Goal: Task Accomplishment & Management: Use online tool/utility

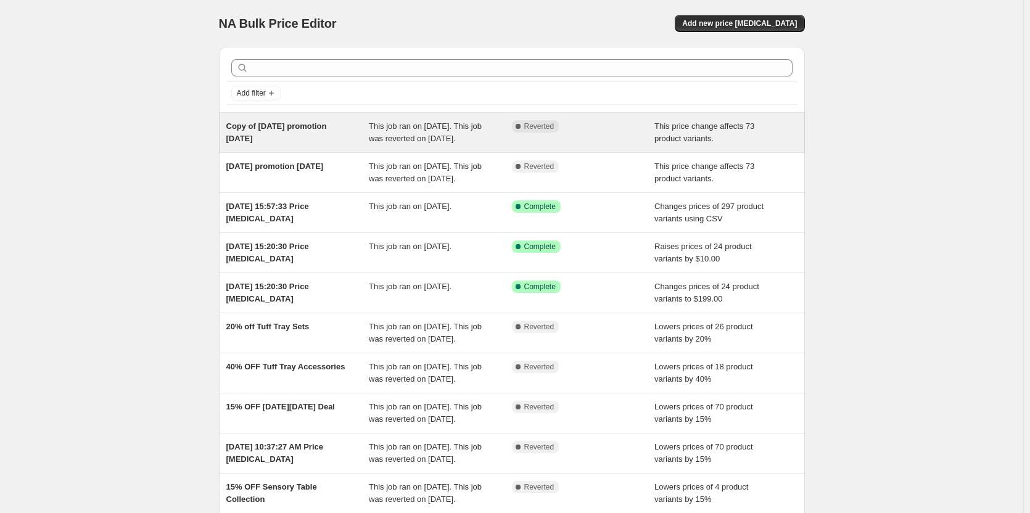
click at [327, 128] on span "Copy of [DATE] promotion [DATE]" at bounding box center [276, 133] width 101 height 22
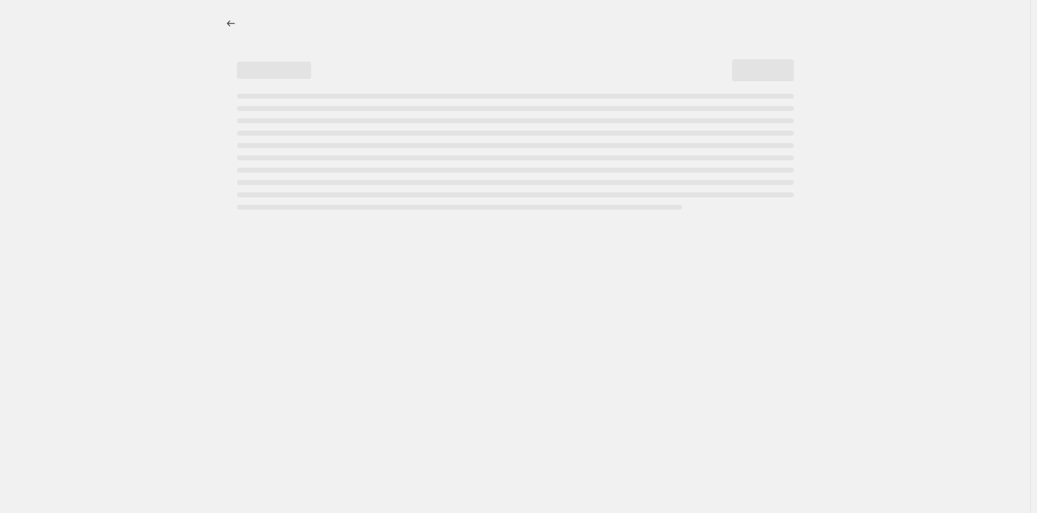
select select "pcap"
select select "no_change"
select select "collection"
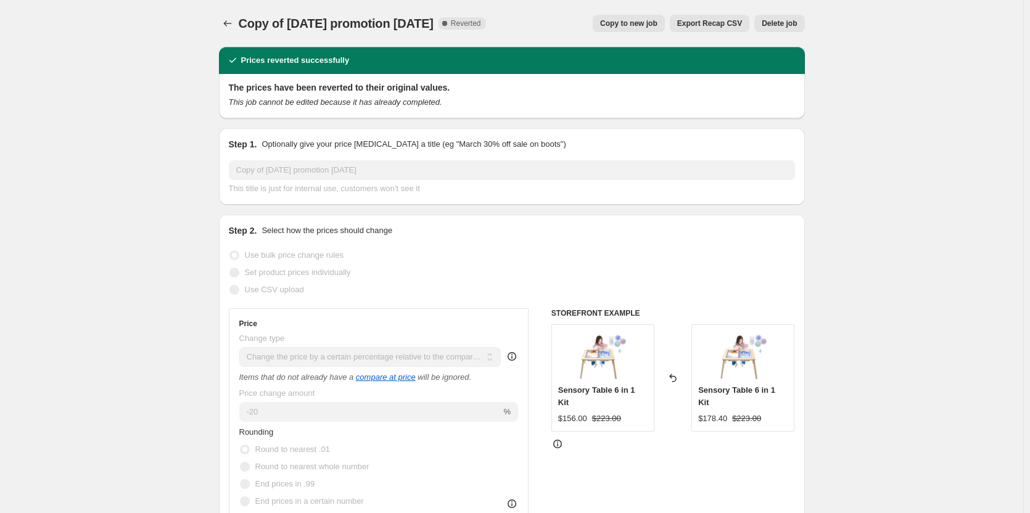
click at [646, 29] on button "Copy to new job" at bounding box center [629, 23] width 72 height 17
select select "pcap"
select select "no_change"
select select "collection"
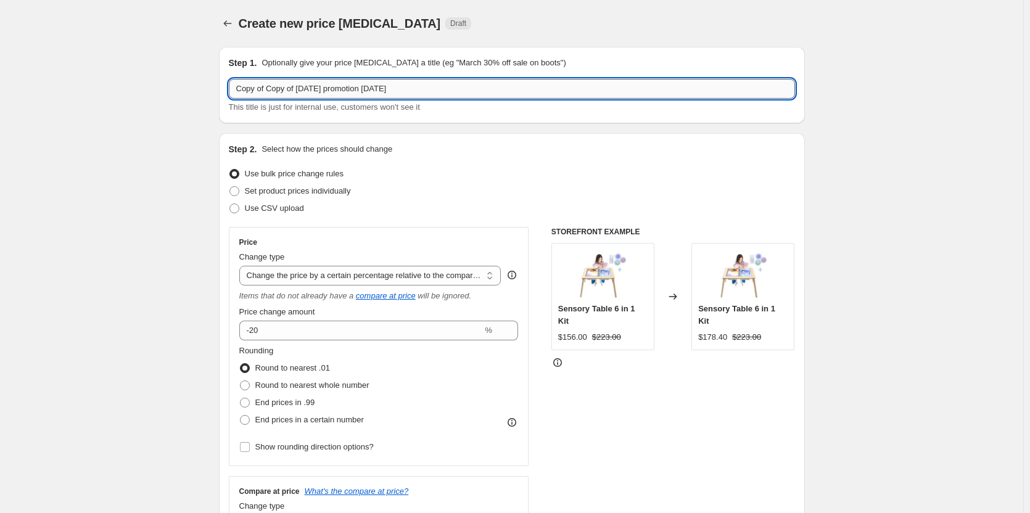
drag, startPoint x: 297, startPoint y: 90, endPoint x: 286, endPoint y: 90, distance: 10.5
click at [286, 90] on input "Copy of Copy of [DATE] promotion [DATE]" at bounding box center [512, 89] width 566 height 20
drag, startPoint x: 304, startPoint y: 89, endPoint x: 225, endPoint y: 88, distance: 79.0
click at [225, 88] on div "Step 1. Optionally give your price [MEDICAL_DATA] a title (eg "March 30% off sa…" at bounding box center [512, 85] width 586 height 77
click at [360, 91] on input "[DATE] promotion [DATE]" at bounding box center [512, 89] width 566 height 20
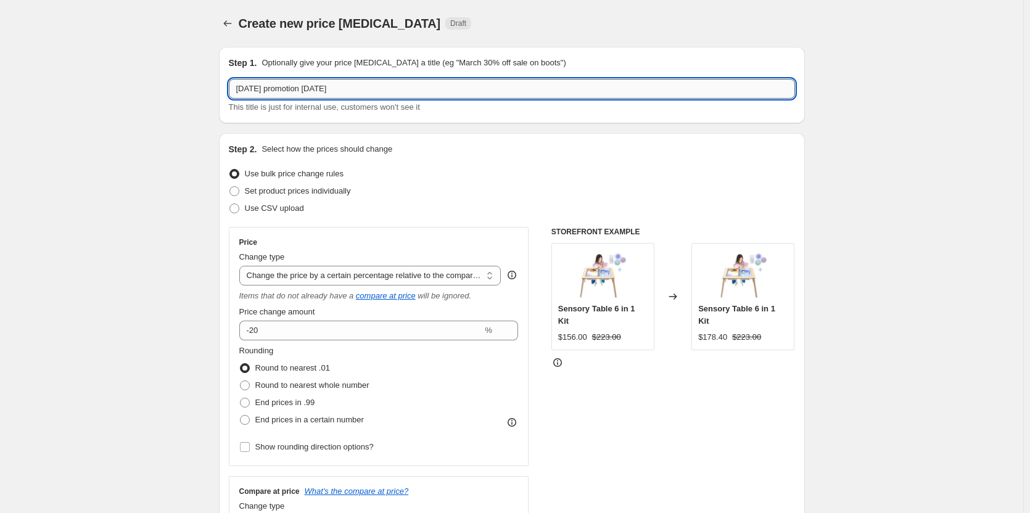
click at [358, 86] on input "[DATE] promotion [DATE]" at bounding box center [512, 89] width 566 height 20
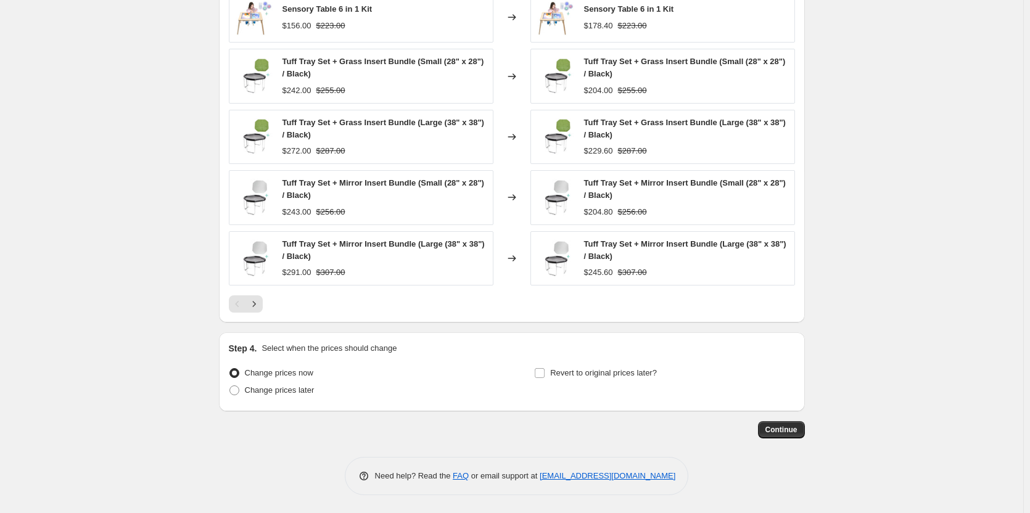
scroll to position [891, 0]
type input "[DATE] promotion [DATE] extended"
click at [583, 368] on span "Revert to original prices later?" at bounding box center [603, 372] width 107 height 9
click at [545, 368] on input "Revert to original prices later?" at bounding box center [540, 373] width 10 height 10
checkbox input "true"
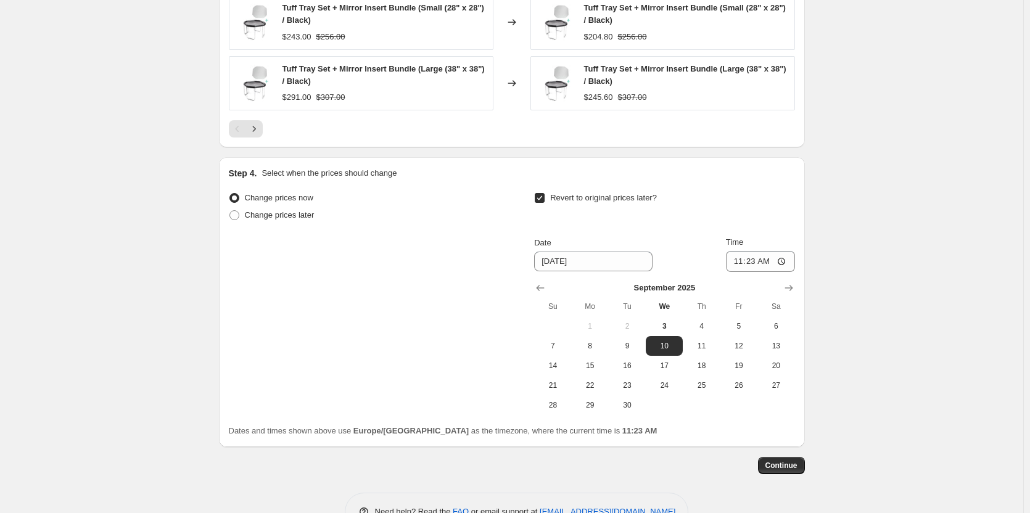
scroll to position [1076, 0]
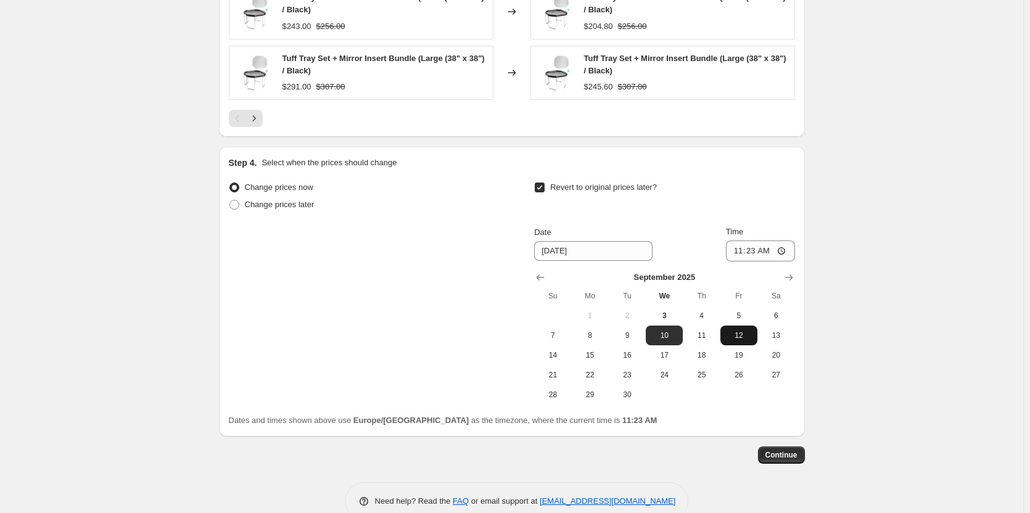
click at [747, 336] on span "12" at bounding box center [739, 336] width 27 height 10
type input "[DATE]"
click at [782, 257] on input "11:23" at bounding box center [760, 251] width 69 height 21
type input "23:59"
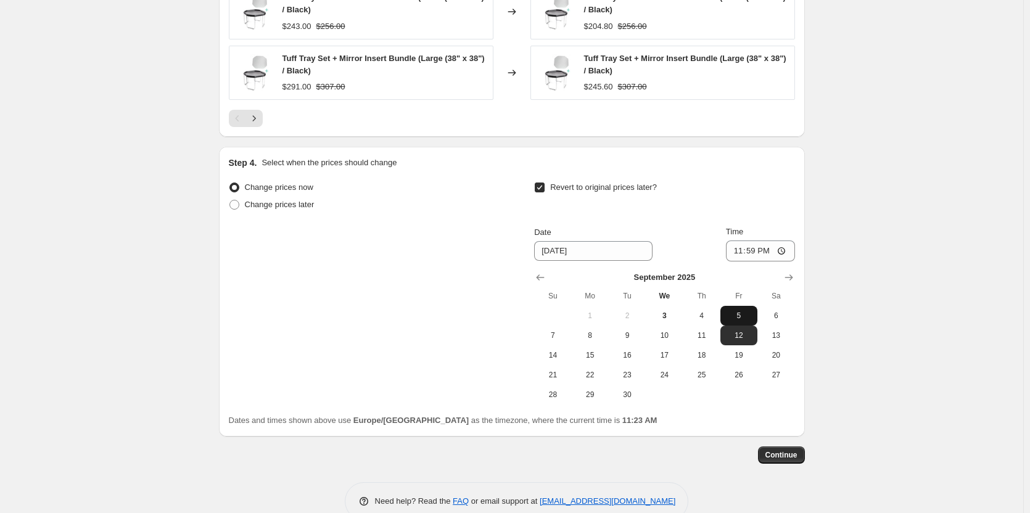
click at [744, 320] on span "5" at bounding box center [739, 316] width 27 height 10
type input "[DATE]"
click at [796, 458] on span "Continue" at bounding box center [782, 455] width 32 height 10
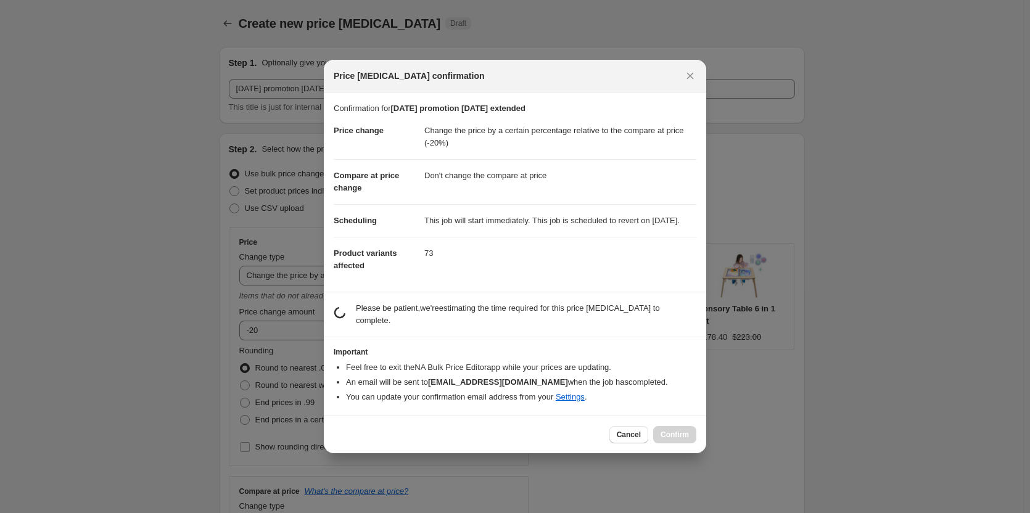
scroll to position [0, 0]
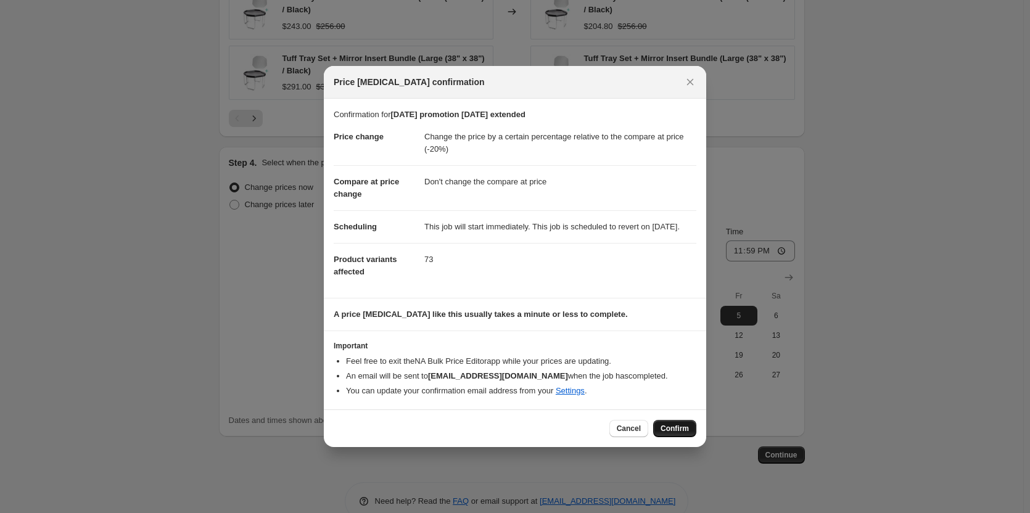
click at [689, 429] on button "Confirm" at bounding box center [674, 428] width 43 height 17
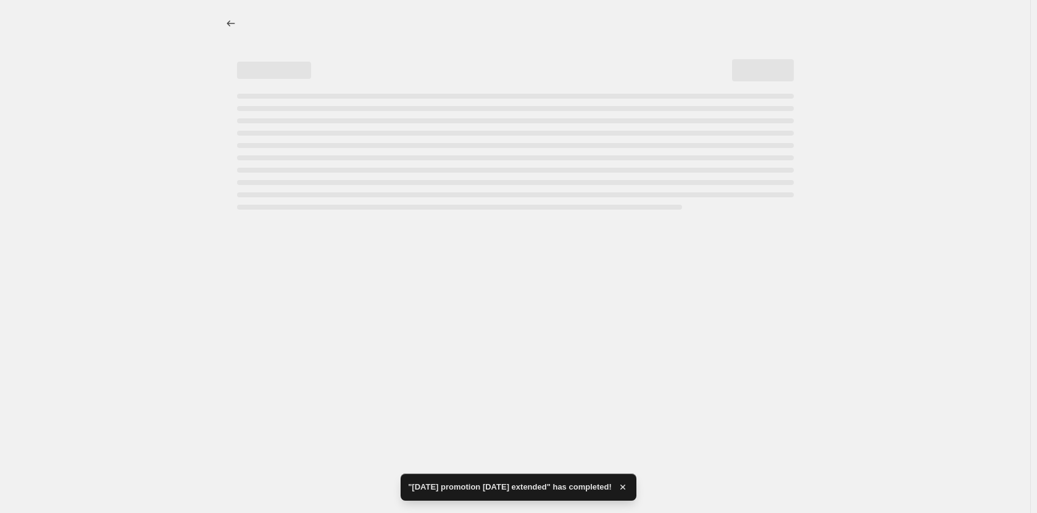
select select "pcap"
select select "no_change"
select select "collection"
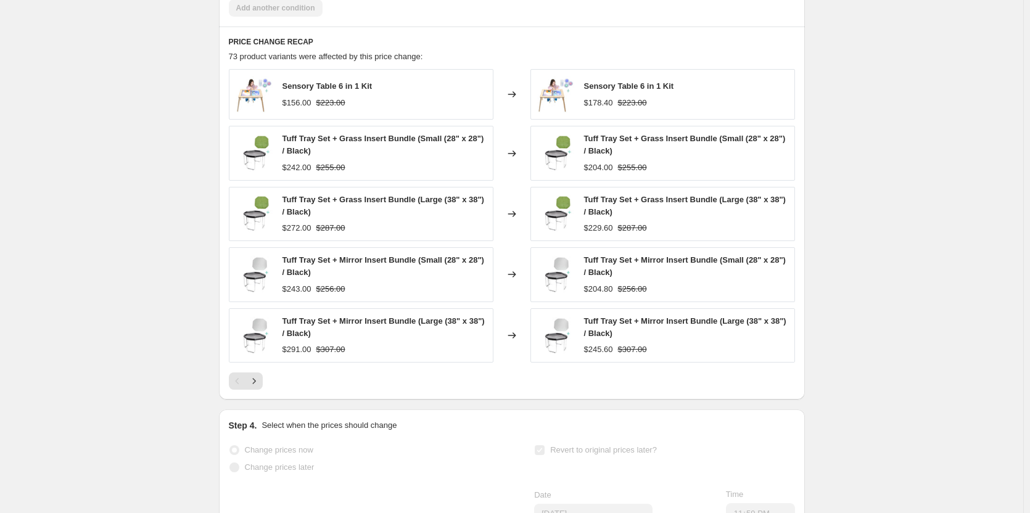
scroll to position [911, 0]
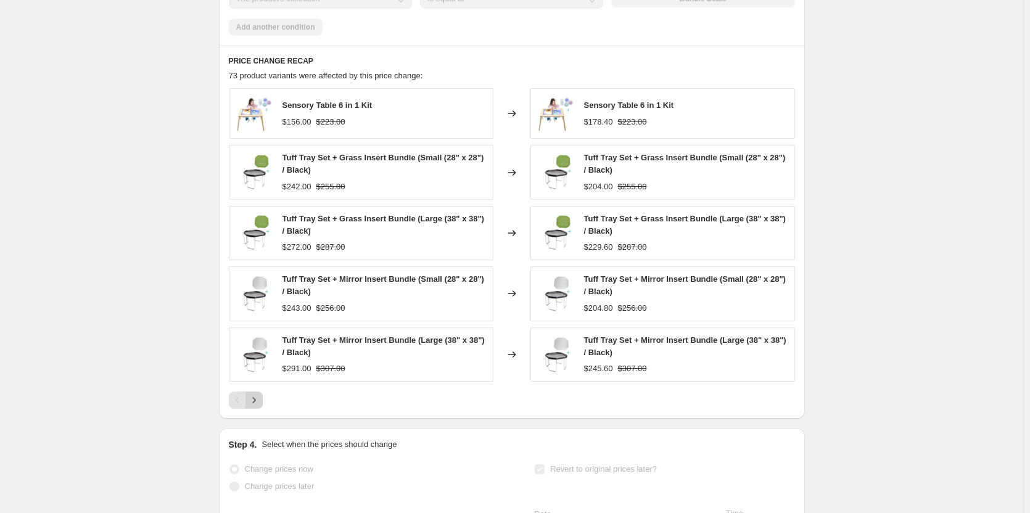
click at [254, 407] on icon "Next" at bounding box center [254, 400] width 12 height 12
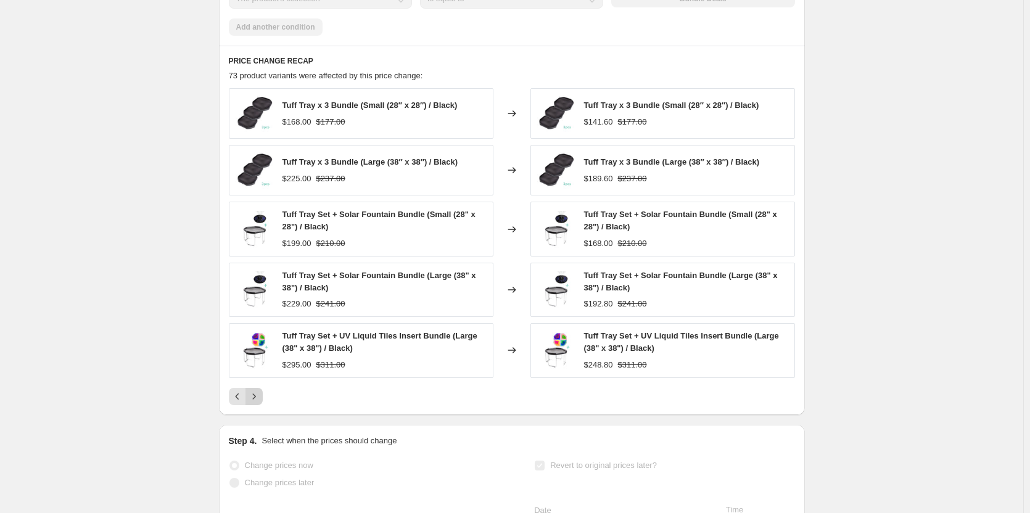
click at [254, 403] on icon "Next" at bounding box center [254, 397] width 12 height 12
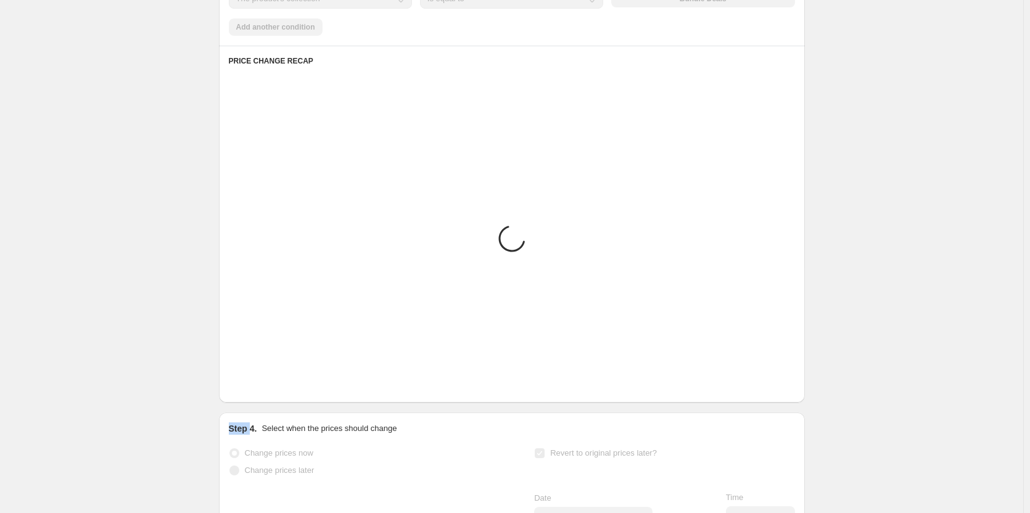
click at [254, 403] on div "PRICE CHANGE RECAP Placeholder Loading product variants... Loading... Placehold…" at bounding box center [512, 224] width 586 height 357
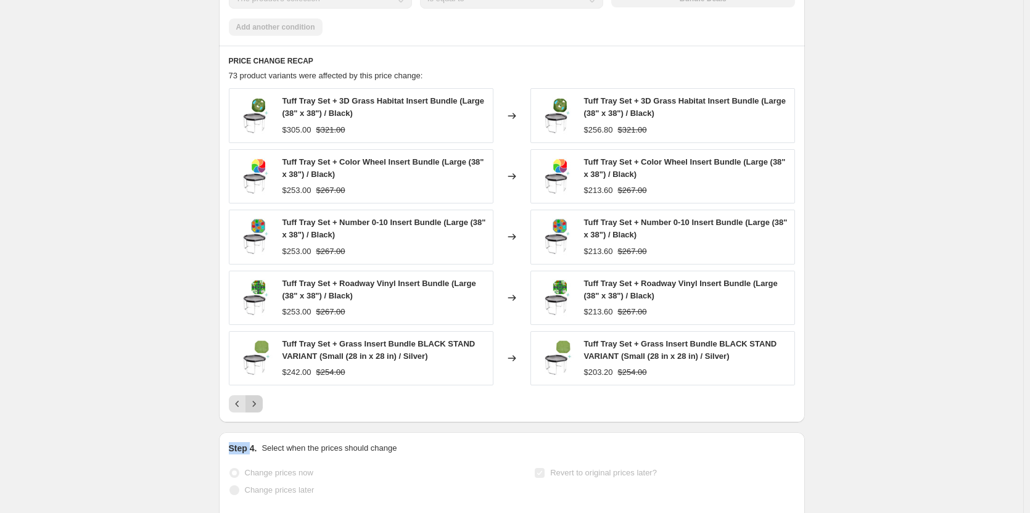
click at [254, 409] on button "Next" at bounding box center [254, 404] width 17 height 17
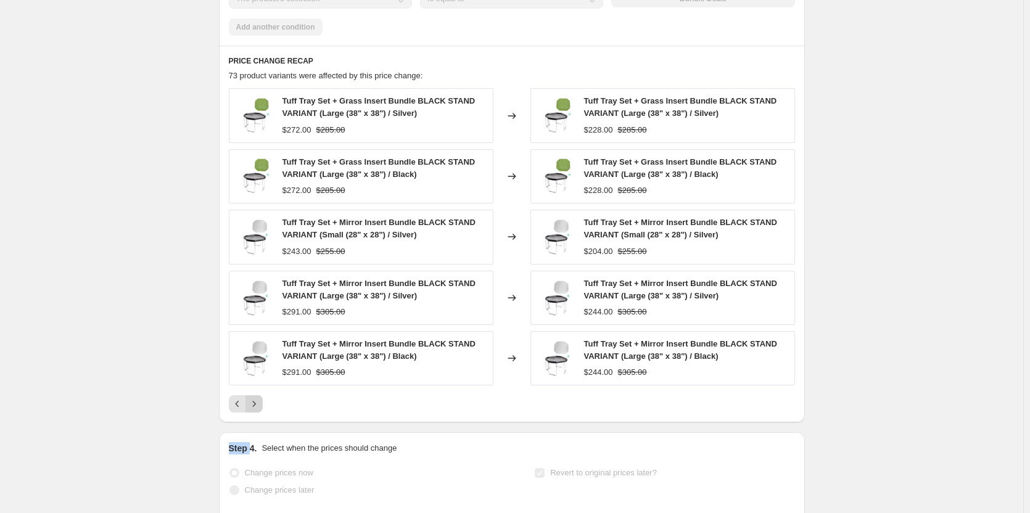
click at [257, 410] on icon "Next" at bounding box center [254, 404] width 12 height 12
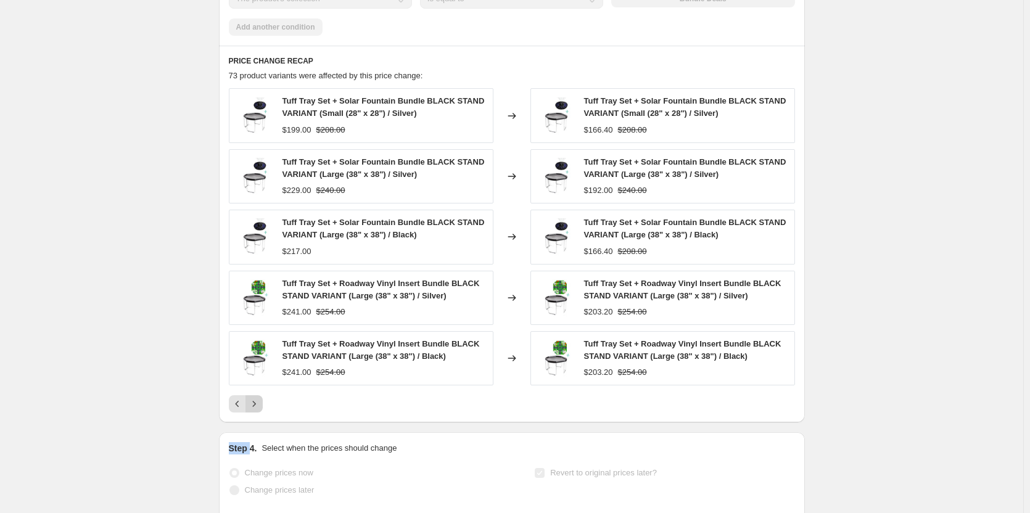
click at [257, 410] on icon "Next" at bounding box center [254, 404] width 12 height 12
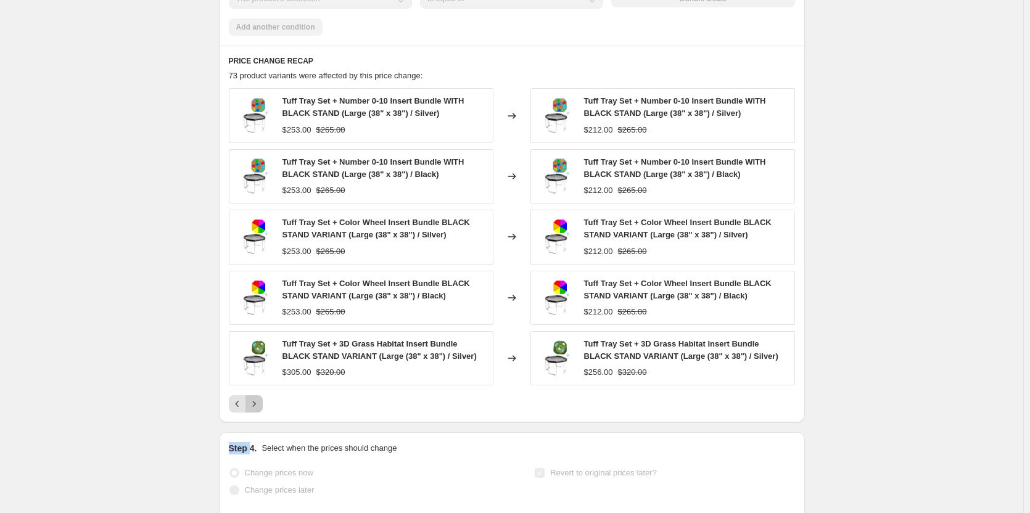
click at [257, 410] on icon "Next" at bounding box center [254, 404] width 12 height 12
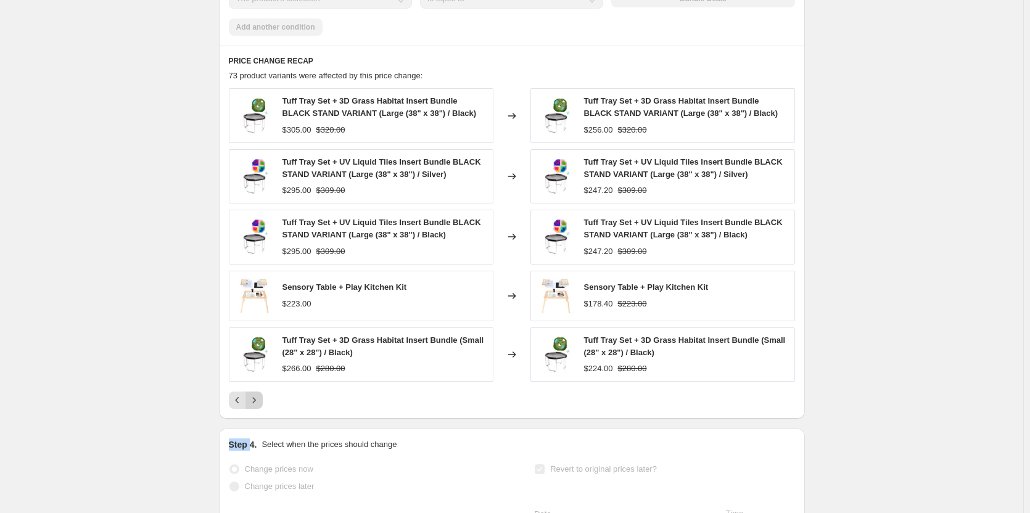
click at [257, 407] on icon "Next" at bounding box center [254, 400] width 12 height 12
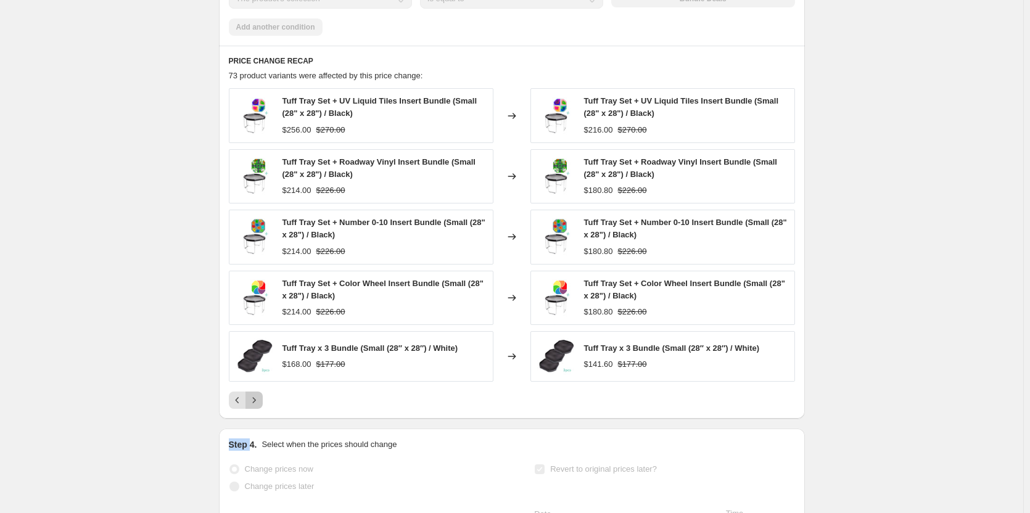
click at [257, 407] on icon "Next" at bounding box center [254, 400] width 12 height 12
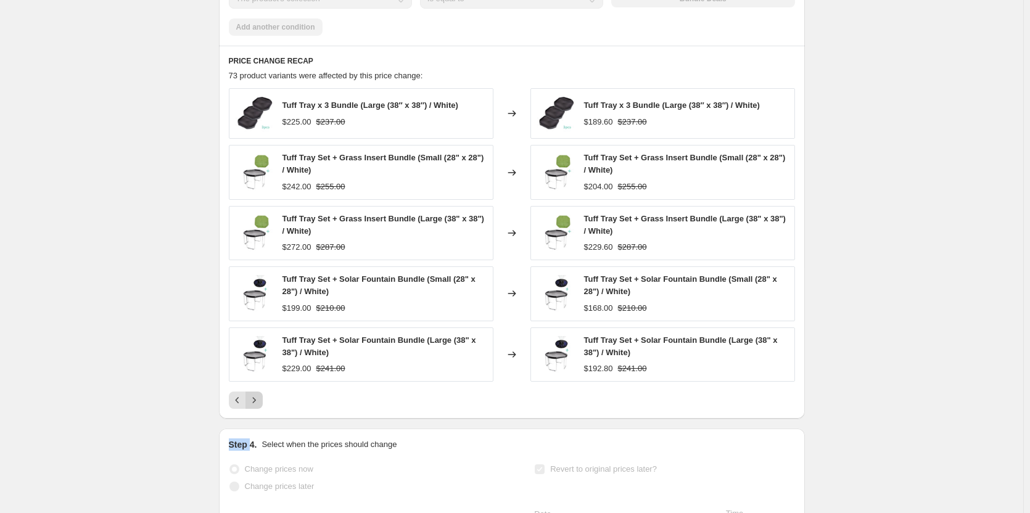
click at [257, 407] on icon "Next" at bounding box center [254, 400] width 12 height 12
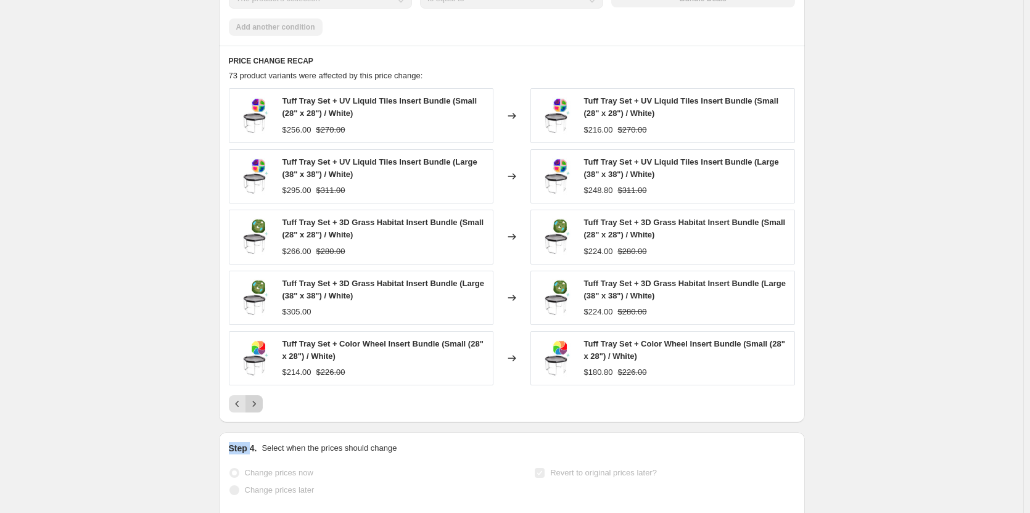
click at [257, 410] on icon "Next" at bounding box center [254, 404] width 12 height 12
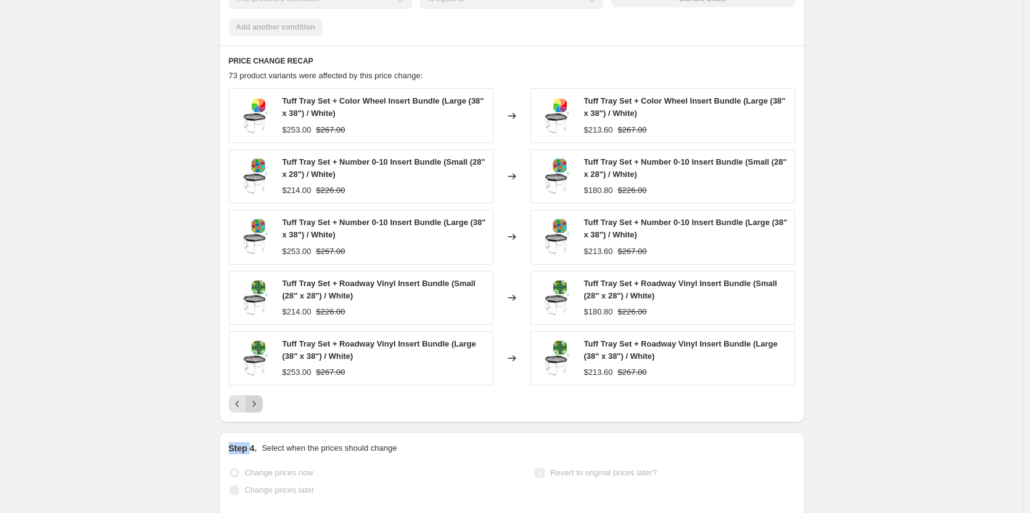
click at [257, 410] on icon "Next" at bounding box center [254, 404] width 12 height 12
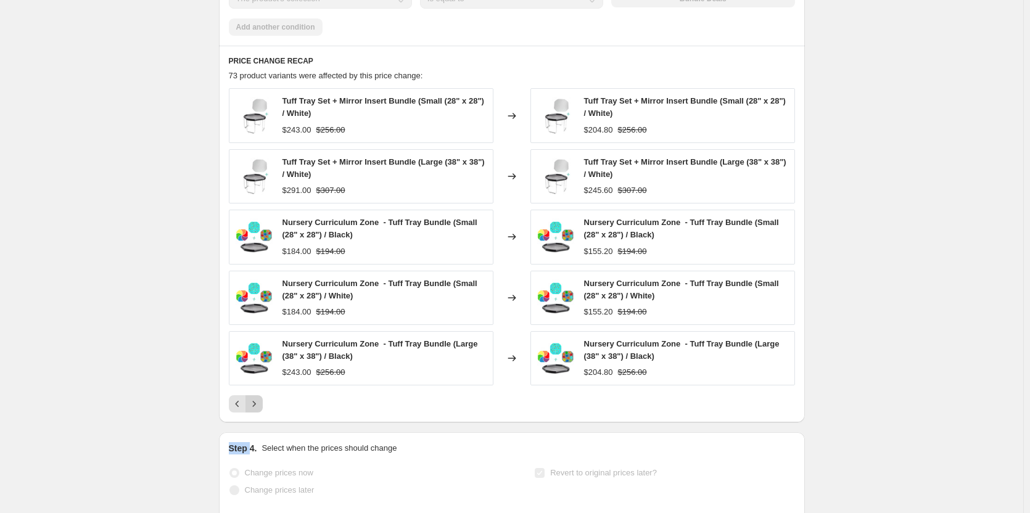
click at [257, 410] on icon "Next" at bounding box center [254, 404] width 12 height 12
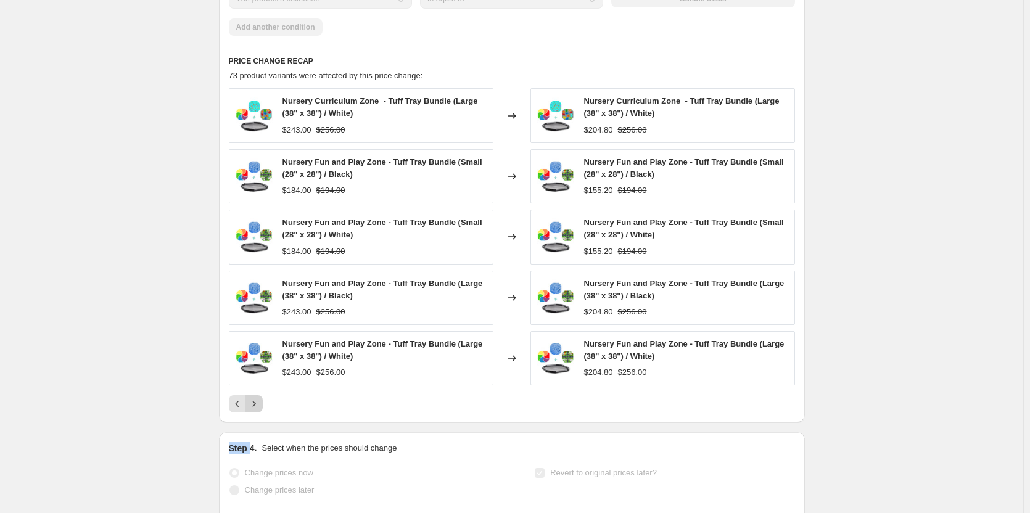
click at [257, 410] on icon "Next" at bounding box center [254, 404] width 12 height 12
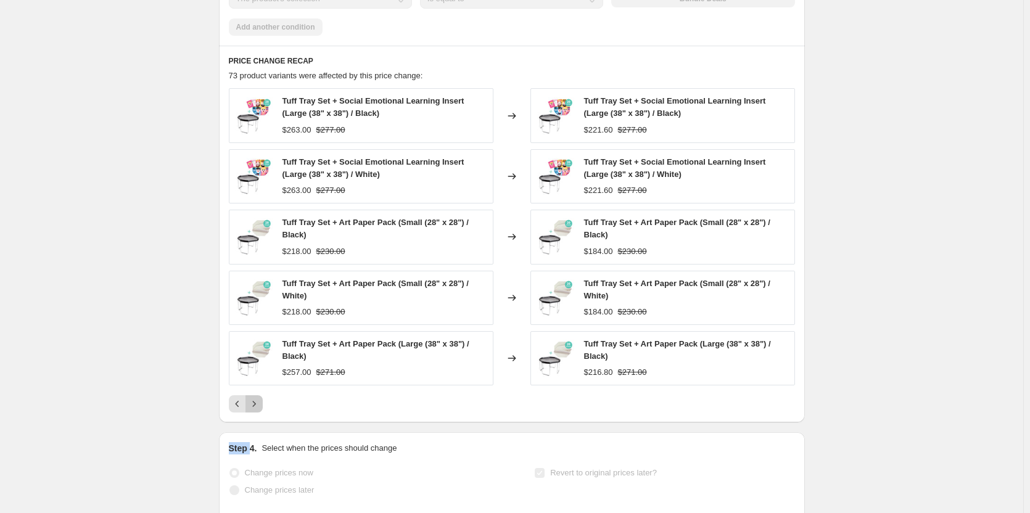
click at [257, 410] on icon "Next" at bounding box center [254, 404] width 12 height 12
